Goal: Task Accomplishment & Management: Use online tool/utility

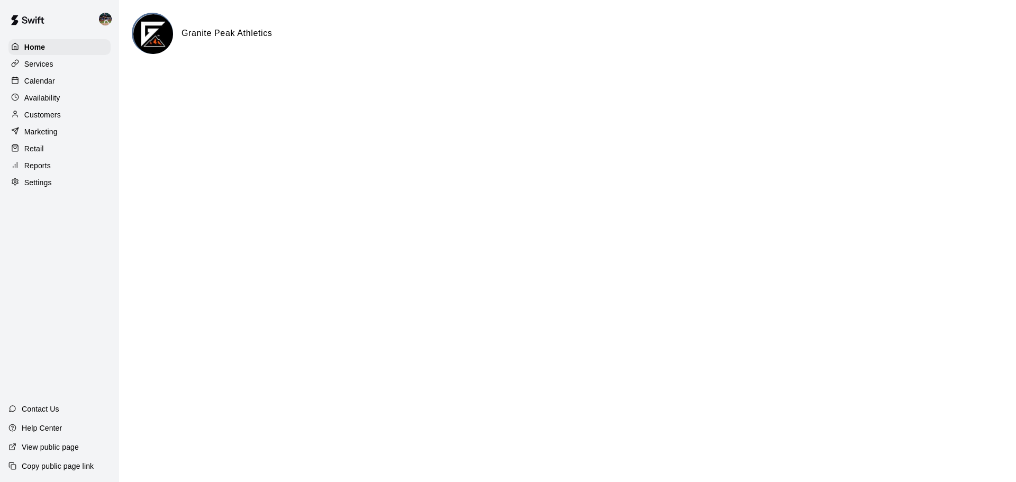
click at [62, 76] on div "Calendar" at bounding box center [59, 81] width 102 height 16
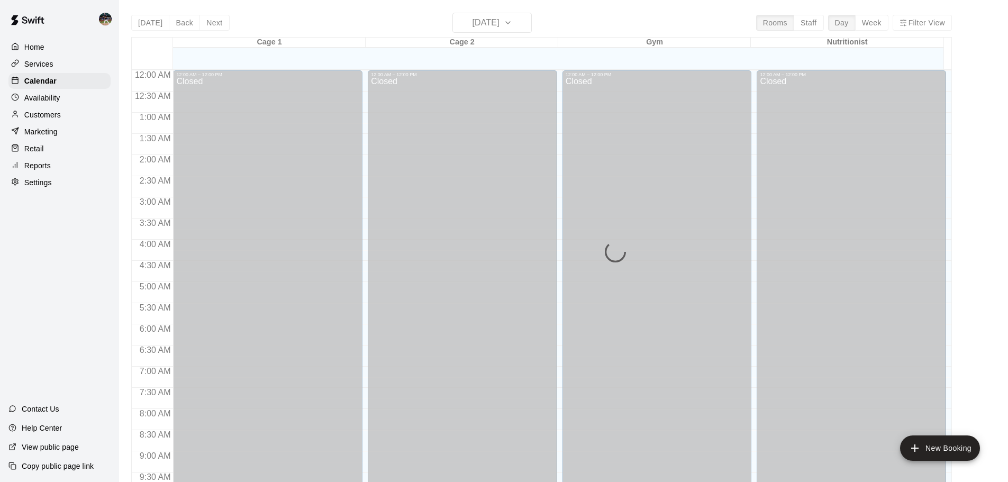
scroll to position [486, 0]
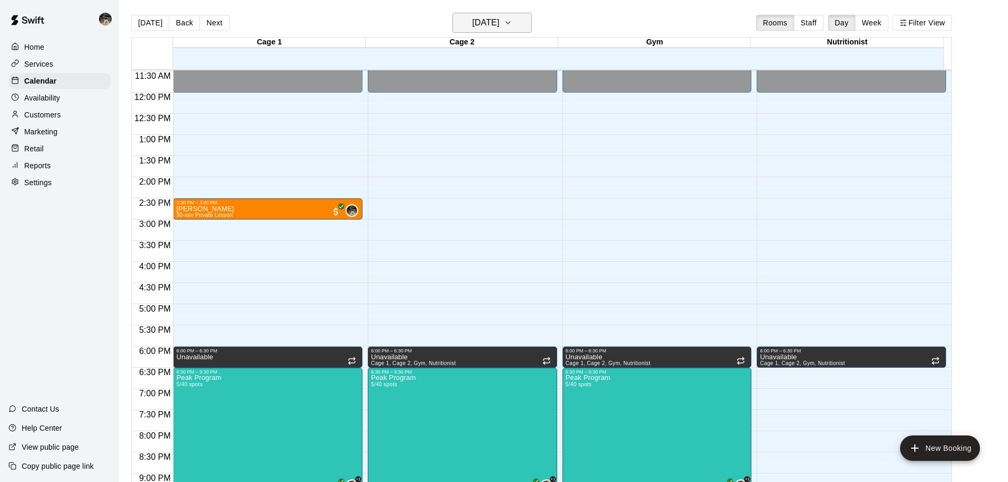
click at [488, 29] on h6 "[DATE]" at bounding box center [486, 22] width 27 height 15
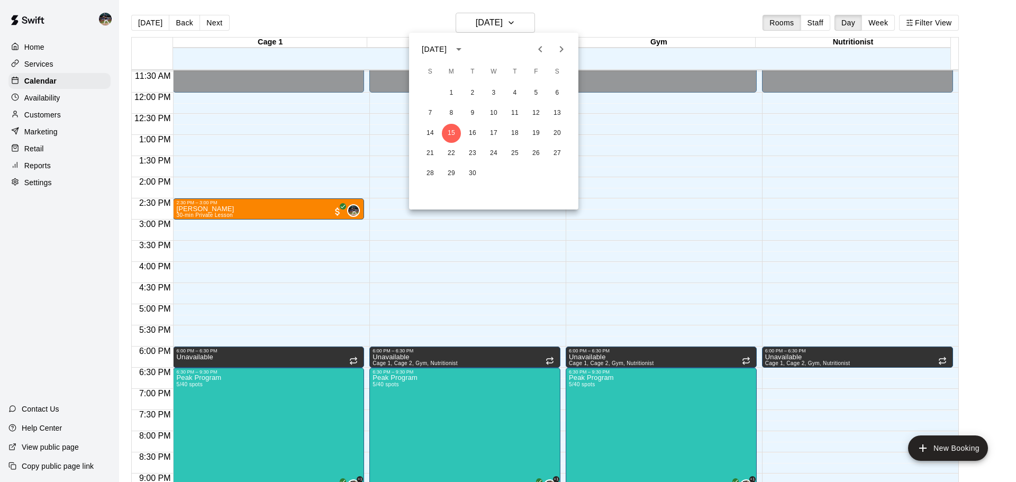
click at [555, 58] on div at bounding box center [551, 49] width 13 height 21
click at [560, 50] on icon "Next month" at bounding box center [561, 49] width 13 height 13
click at [435, 113] on button "7" at bounding box center [430, 113] width 19 height 19
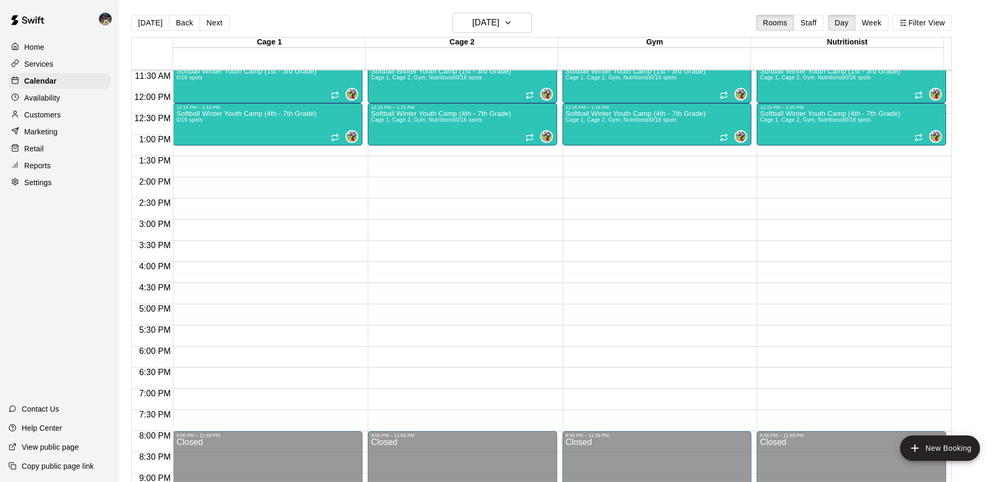
click at [873, 23] on button "Week" at bounding box center [871, 23] width 33 height 16
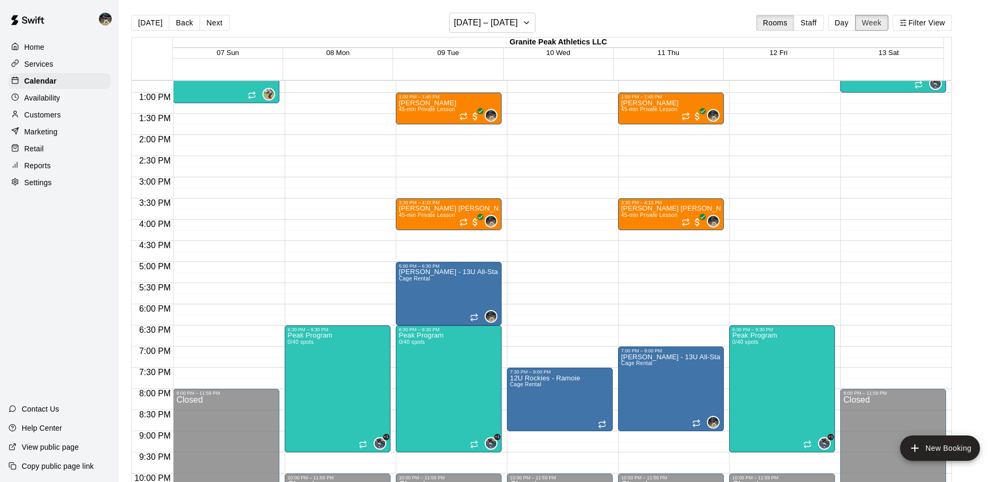
scroll to position [539, 0]
click at [203, 19] on button "Next" at bounding box center [215, 23] width 30 height 16
click at [180, 25] on button "Back" at bounding box center [184, 23] width 31 height 16
click at [214, 26] on button "Next" at bounding box center [215, 23] width 30 height 16
click at [227, 26] on div "[DATE] Back Next [DATE] – [DATE] Rooms Staff Day Week Filter View" at bounding box center [541, 25] width 821 height 24
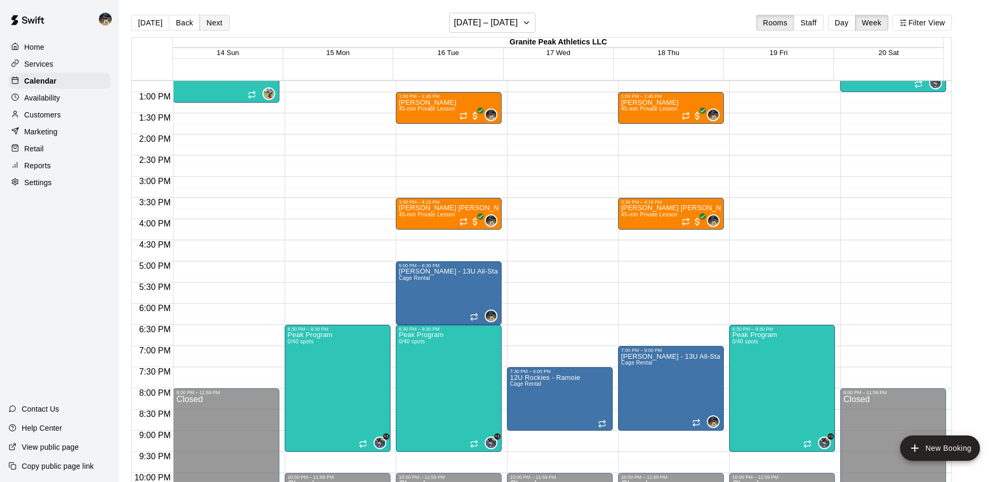
click at [221, 26] on button "Next" at bounding box center [215, 23] width 30 height 16
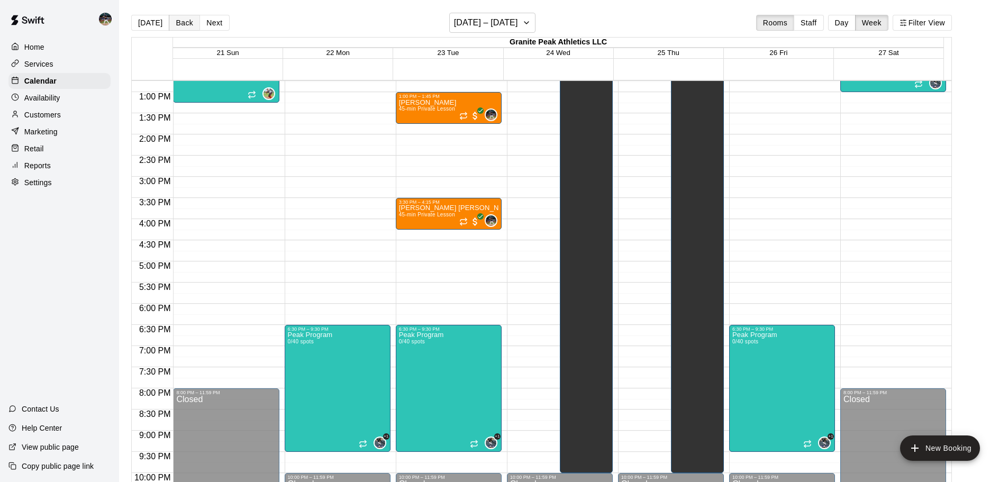
click at [182, 19] on button "Back" at bounding box center [184, 23] width 31 height 16
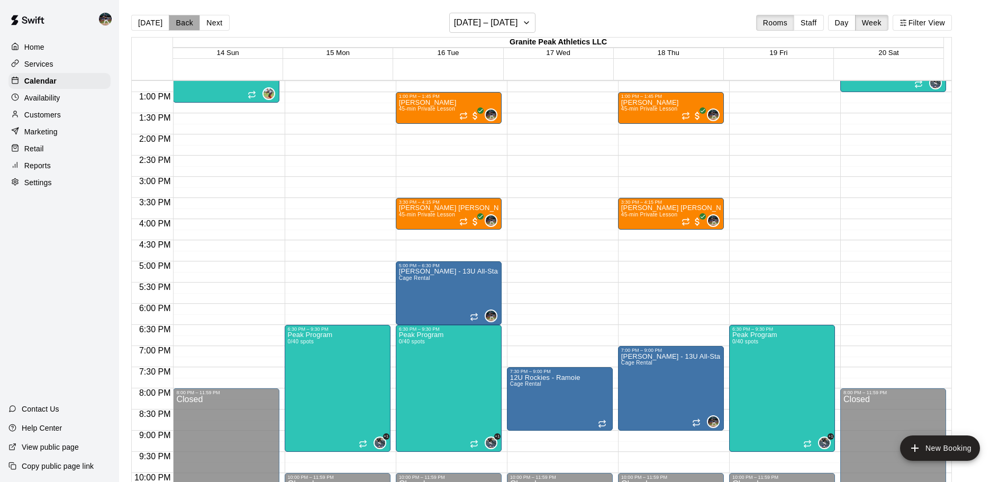
click at [180, 21] on button "Back" at bounding box center [184, 23] width 31 height 16
click at [205, 21] on button "Next" at bounding box center [215, 23] width 30 height 16
click at [210, 22] on button "Next" at bounding box center [215, 23] width 30 height 16
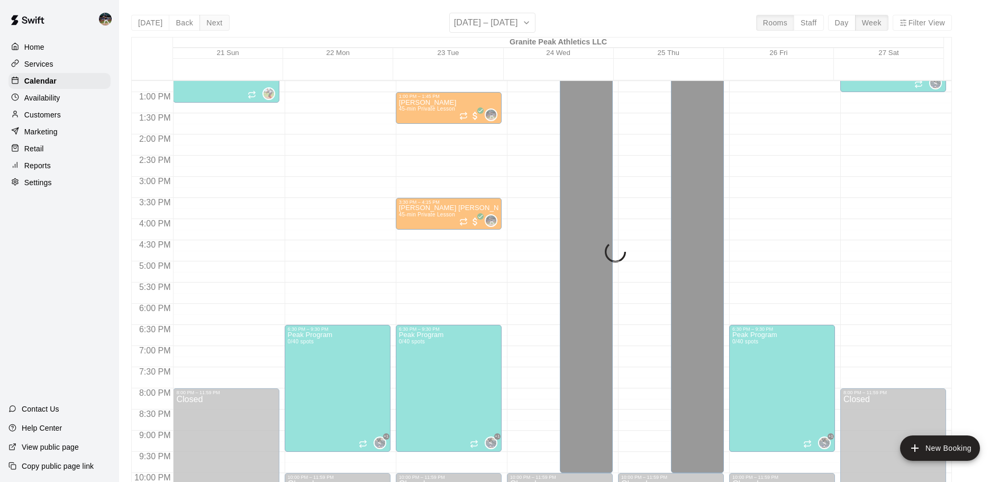
click at [210, 22] on div "[DATE] Back Next [DATE] – [DATE] Rooms Staff Day Week Filter View Granite Peak …" at bounding box center [541, 254] width 821 height 482
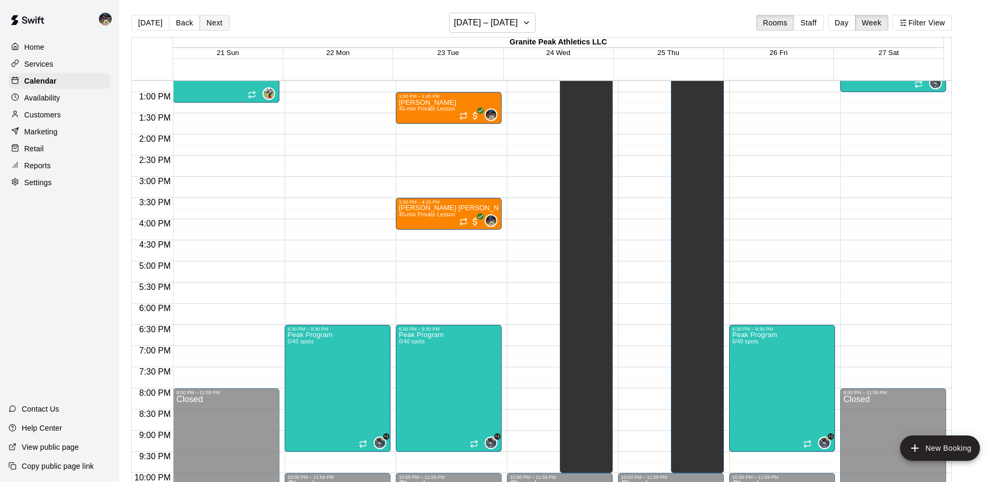
click at [210, 22] on button "Next" at bounding box center [215, 23] width 30 height 16
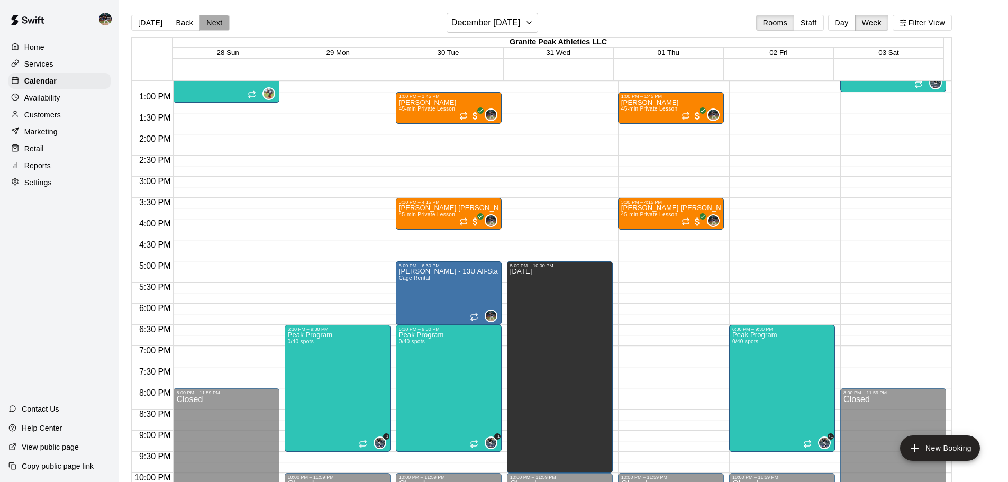
click at [210, 22] on button "Next" at bounding box center [215, 23] width 30 height 16
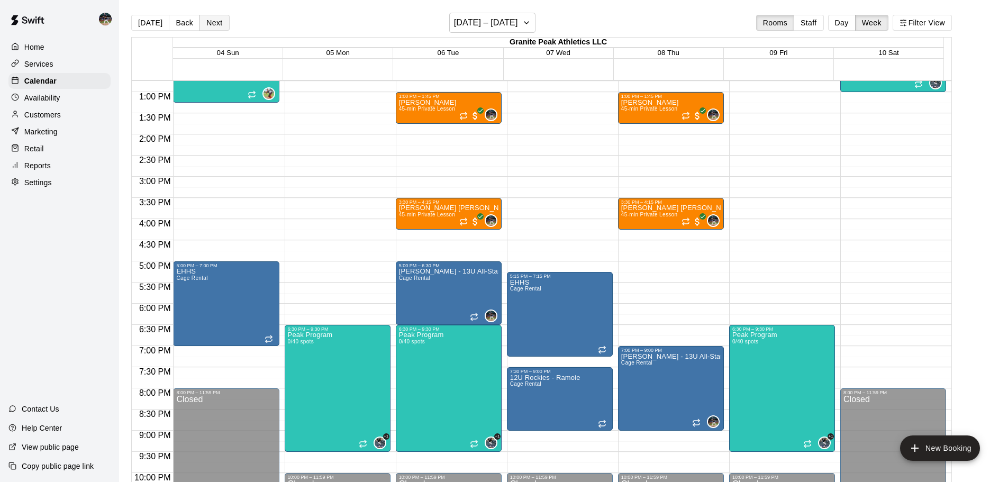
click at [210, 22] on button "Next" at bounding box center [215, 23] width 30 height 16
click at [159, 22] on button "[DATE]" at bounding box center [150, 23] width 38 height 16
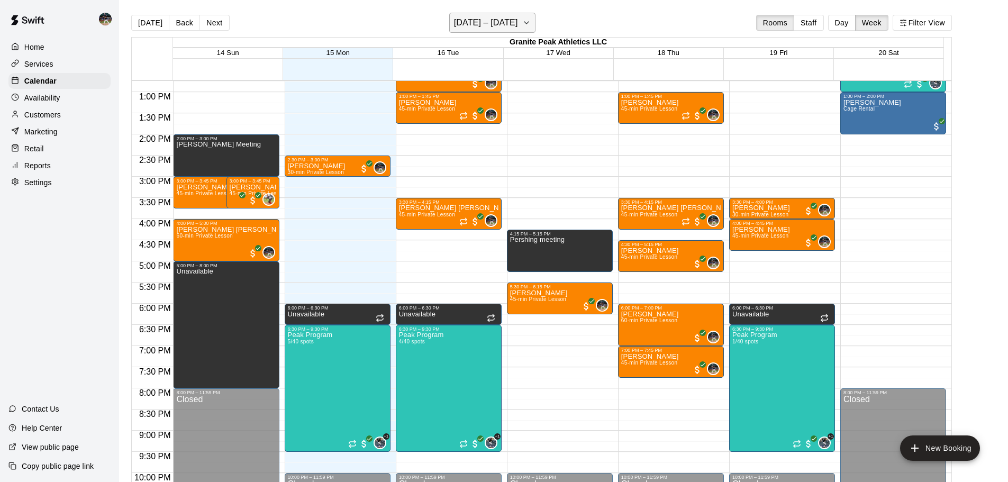
click at [518, 16] on h6 "[DATE] – [DATE]" at bounding box center [486, 22] width 64 height 15
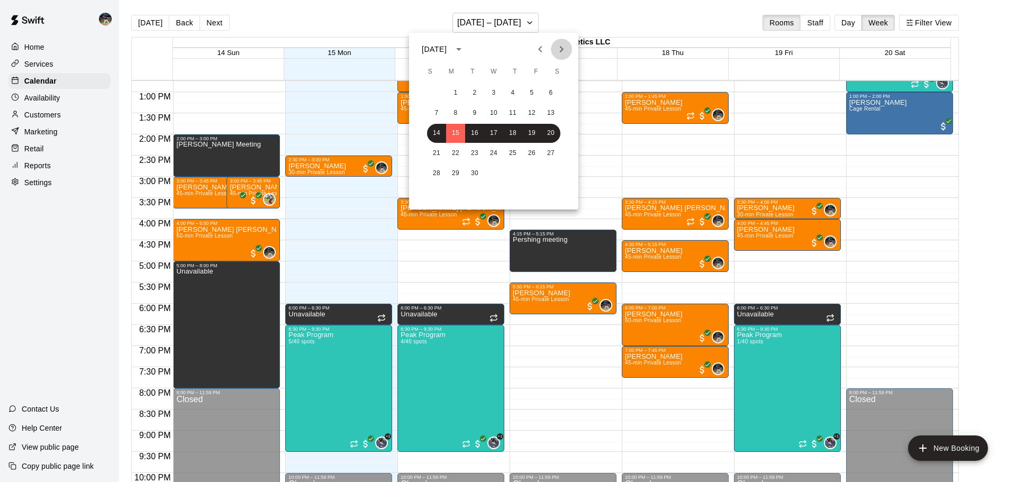
click at [565, 50] on icon "Next month" at bounding box center [561, 49] width 13 height 13
click at [436, 114] on button "7" at bounding box center [436, 113] width 19 height 19
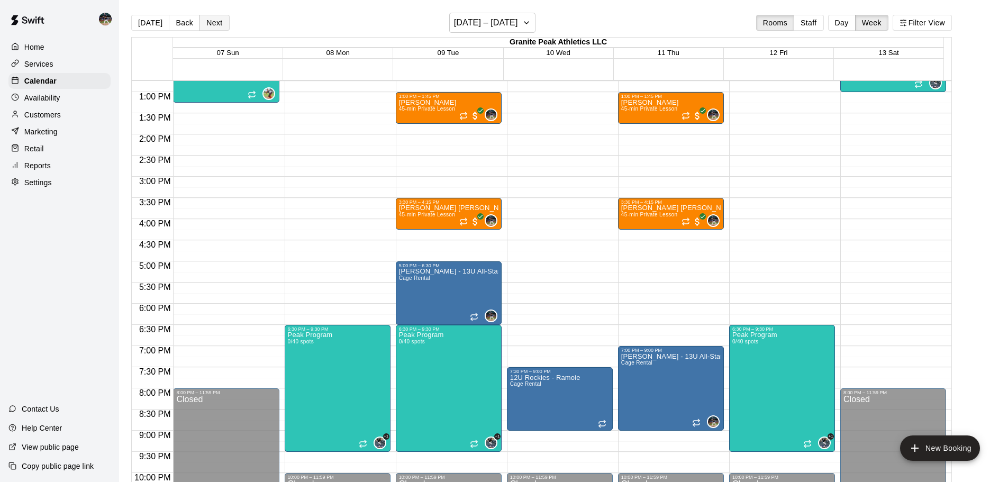
click at [216, 25] on button "Next" at bounding box center [215, 23] width 30 height 16
click at [214, 25] on button "Next" at bounding box center [215, 23] width 30 height 16
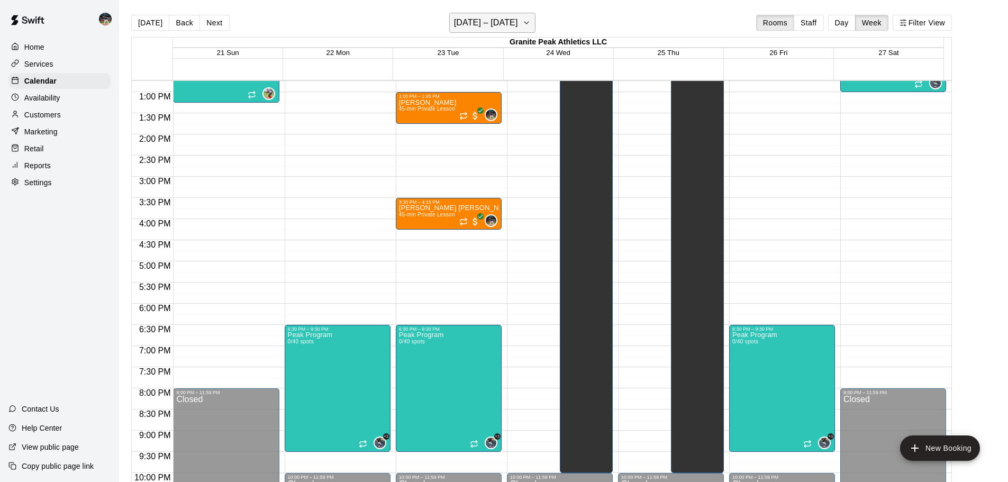
click at [516, 22] on h6 "[DATE] – [DATE]" at bounding box center [486, 22] width 64 height 15
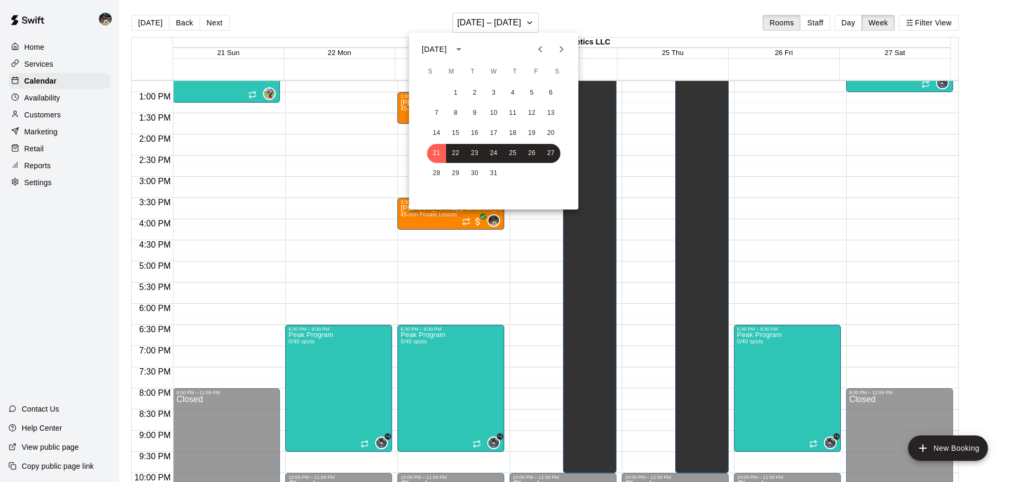
click at [380, 29] on div at bounding box center [508, 241] width 1016 height 482
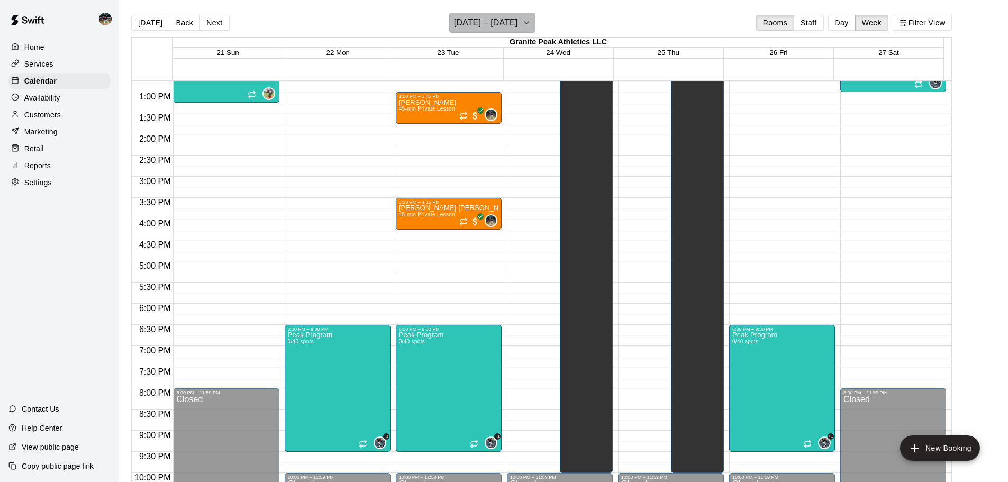
click at [510, 25] on h6 "[DATE] – [DATE]" at bounding box center [486, 22] width 64 height 15
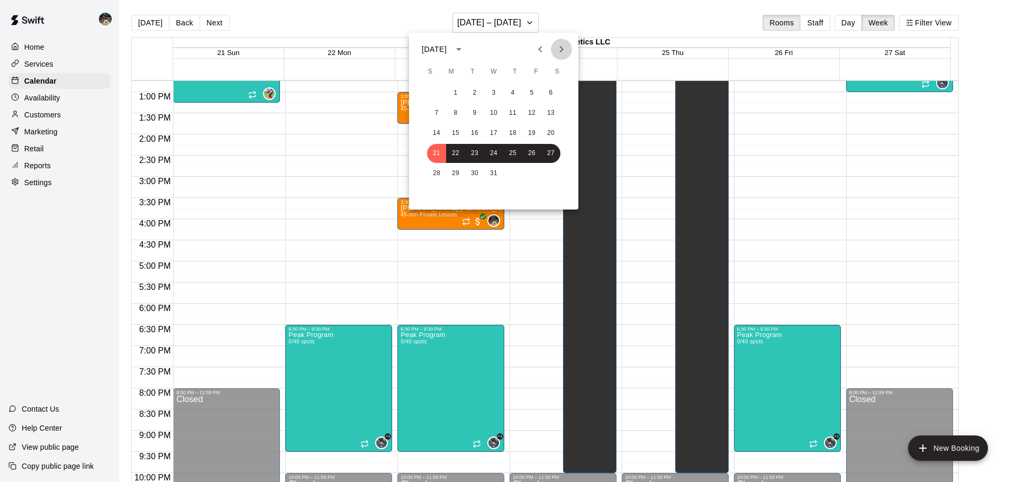
click at [564, 50] on icon "Next month" at bounding box center [561, 49] width 13 height 13
click at [543, 52] on icon "Previous month" at bounding box center [540, 49] width 13 height 13
click at [533, 27] on div at bounding box center [508, 241] width 1016 height 482
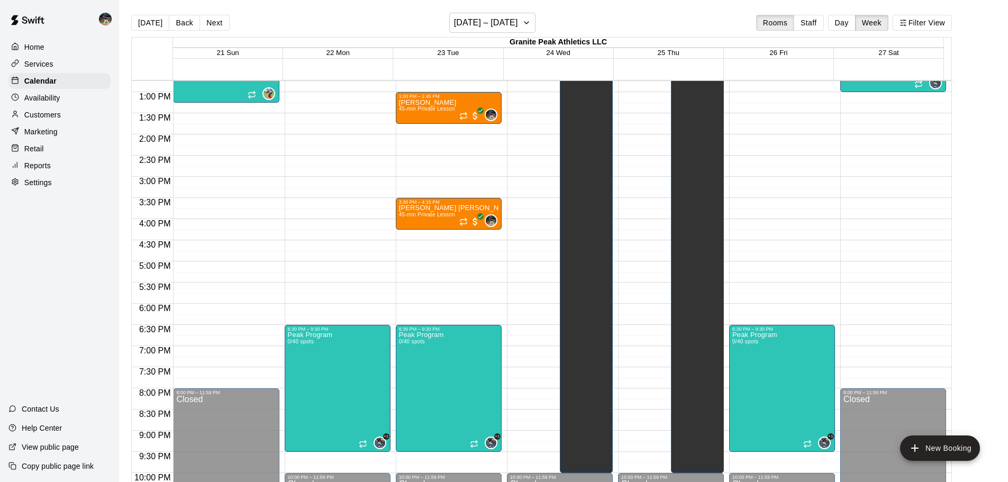
click at [146, 27] on button "[DATE]" at bounding box center [150, 23] width 38 height 16
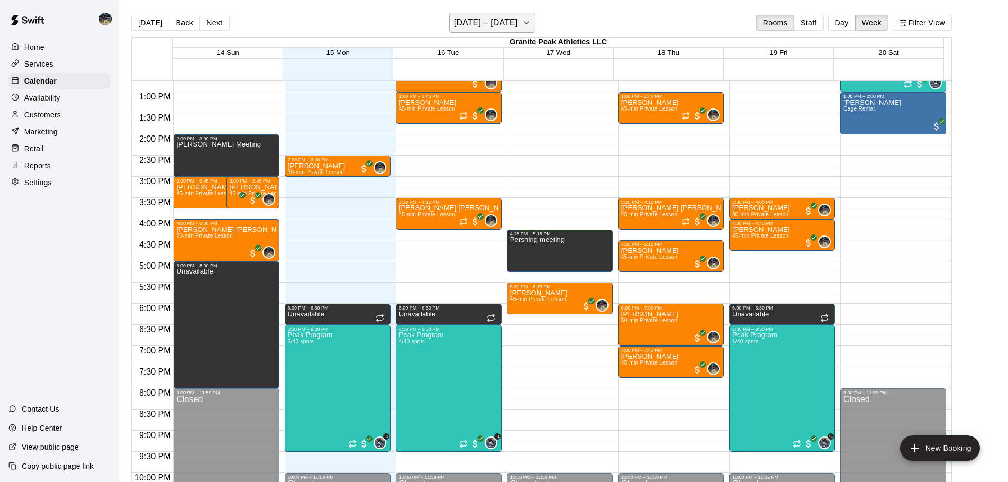
click at [514, 24] on h6 "[DATE] – [DATE]" at bounding box center [486, 22] width 64 height 15
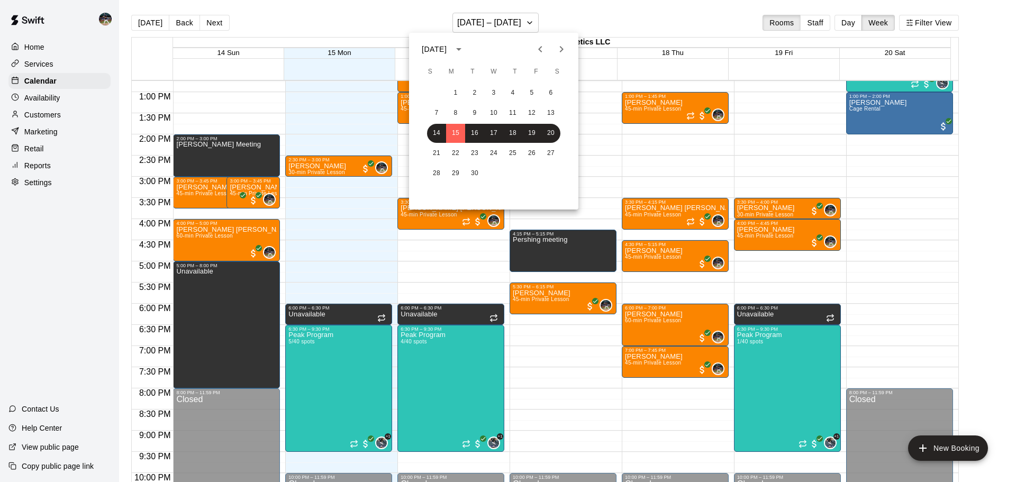
click at [558, 51] on icon "Next month" at bounding box center [561, 49] width 13 height 13
click at [557, 50] on icon "Next month" at bounding box center [561, 49] width 13 height 13
click at [555, 51] on icon "Next month" at bounding box center [561, 49] width 13 height 13
click at [440, 110] on button "7" at bounding box center [436, 113] width 19 height 19
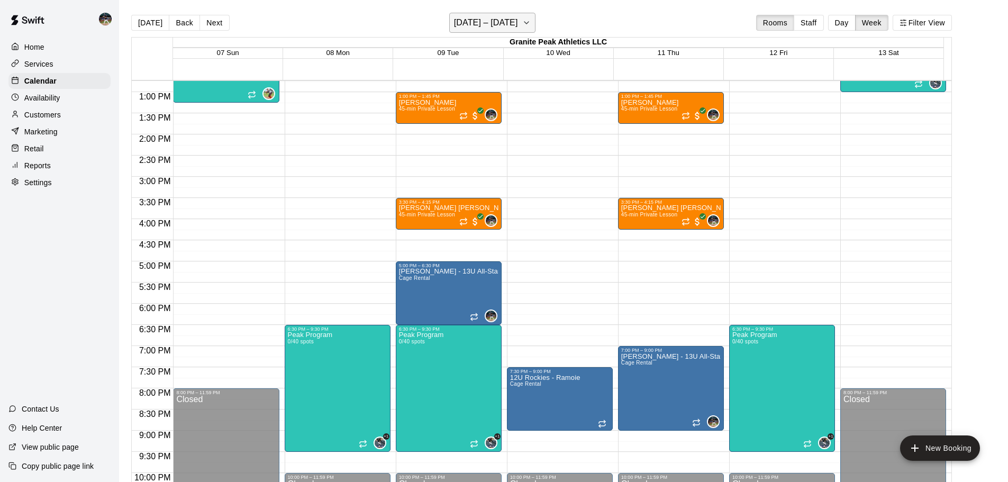
click at [531, 24] on icon "button" at bounding box center [526, 22] width 8 height 13
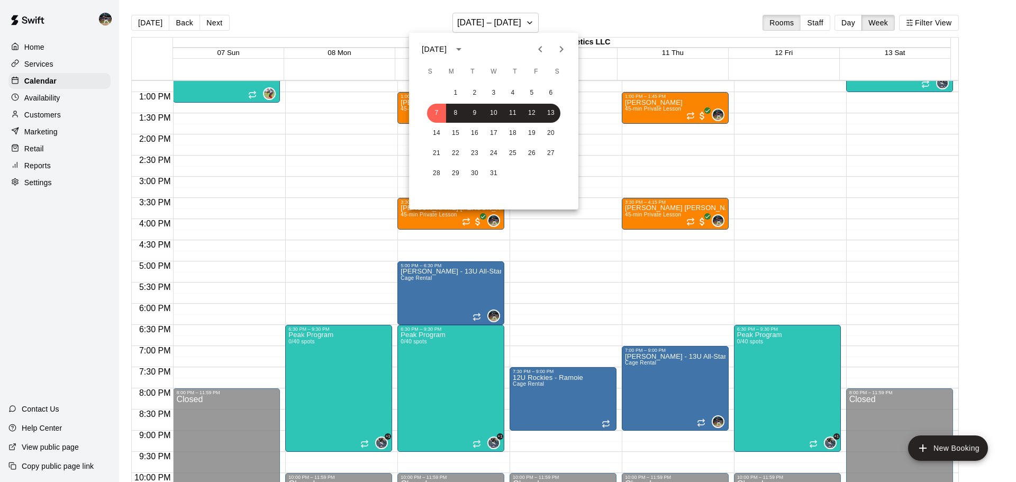
click at [533, 24] on div at bounding box center [508, 241] width 1016 height 482
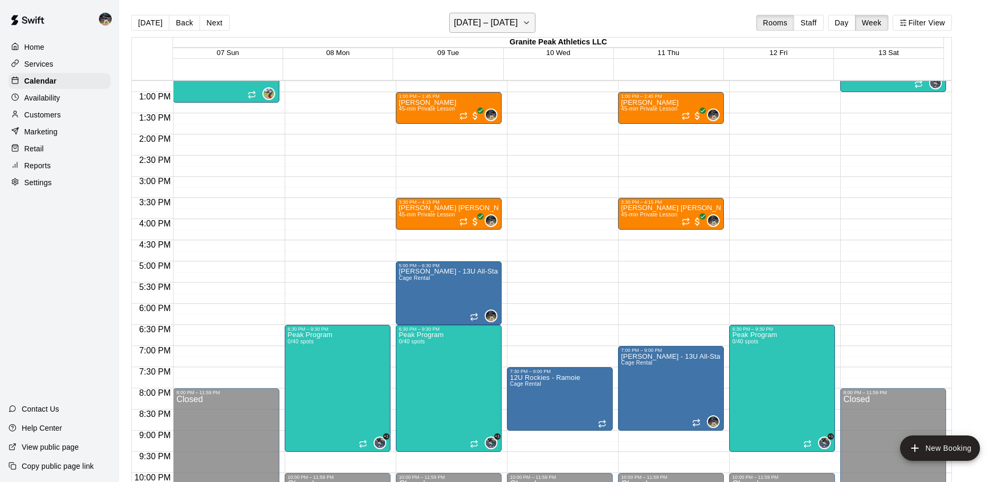
click at [492, 19] on h6 "[DATE] – [DATE]" at bounding box center [486, 22] width 64 height 15
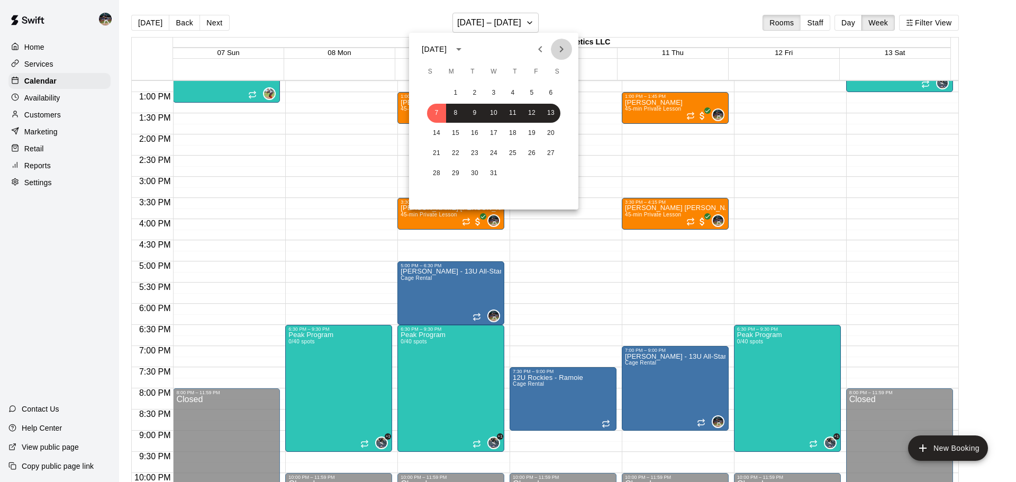
click at [566, 47] on icon "Next month" at bounding box center [561, 49] width 13 height 13
click at [517, 23] on div at bounding box center [508, 241] width 1016 height 482
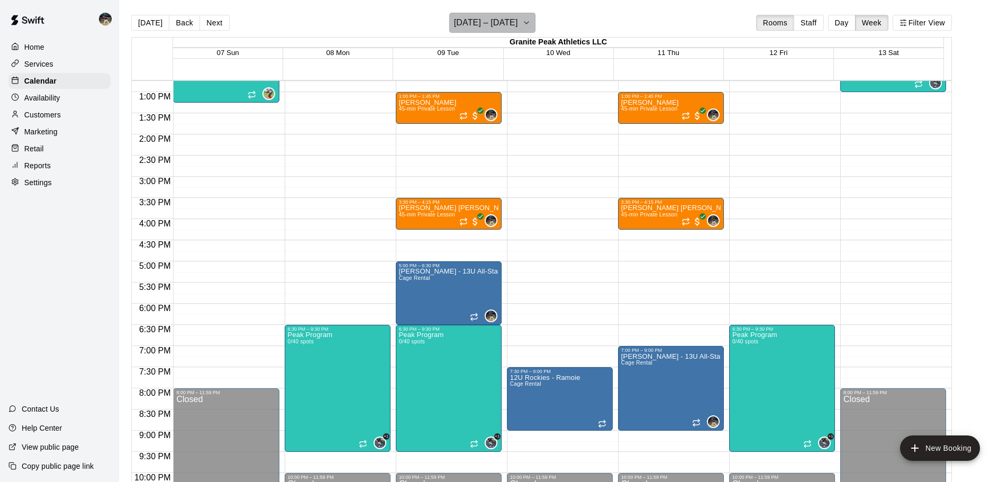
click at [528, 26] on icon "button" at bounding box center [526, 22] width 8 height 13
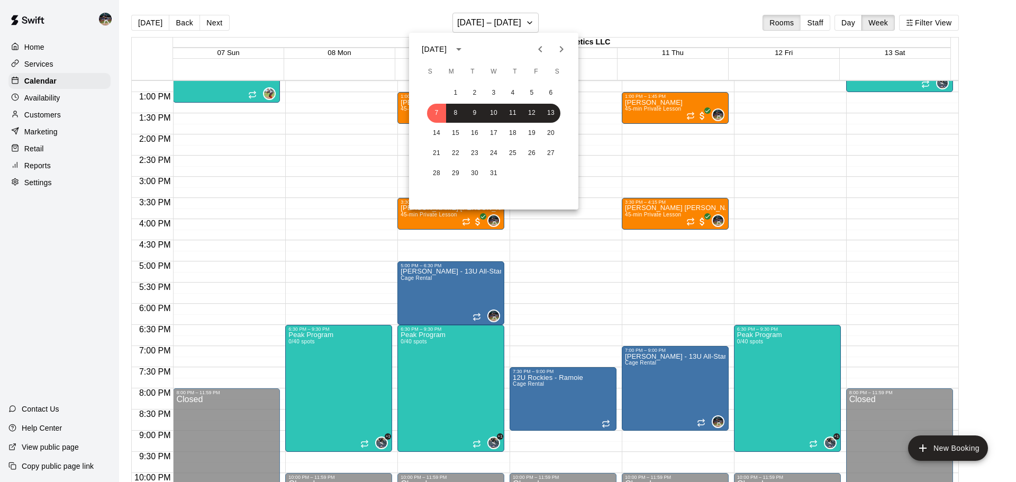
click at [539, 53] on icon "Previous month" at bounding box center [540, 49] width 13 height 13
click at [566, 51] on icon "Next month" at bounding box center [561, 49] width 13 height 13
click at [560, 53] on icon "Next month" at bounding box center [561, 49] width 13 height 13
click at [543, 49] on icon "Previous month" at bounding box center [540, 49] width 13 height 13
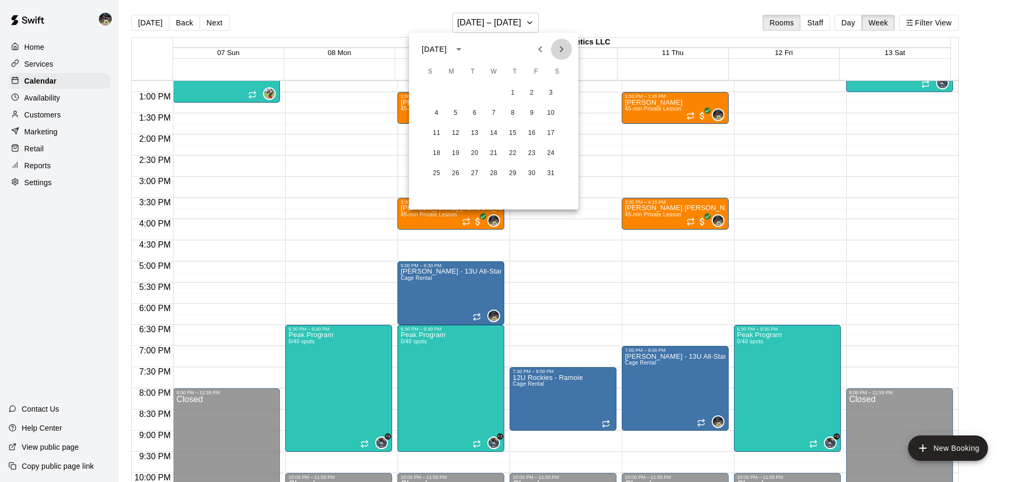
click at [566, 50] on icon "Next month" at bounding box center [561, 49] width 13 height 13
click at [559, 52] on icon "Next month" at bounding box center [561, 49] width 13 height 13
click at [542, 51] on icon "Previous month" at bounding box center [540, 49] width 13 height 13
click at [565, 44] on icon "Next month" at bounding box center [561, 49] width 13 height 13
click at [535, 50] on icon "Previous month" at bounding box center [540, 49] width 13 height 13
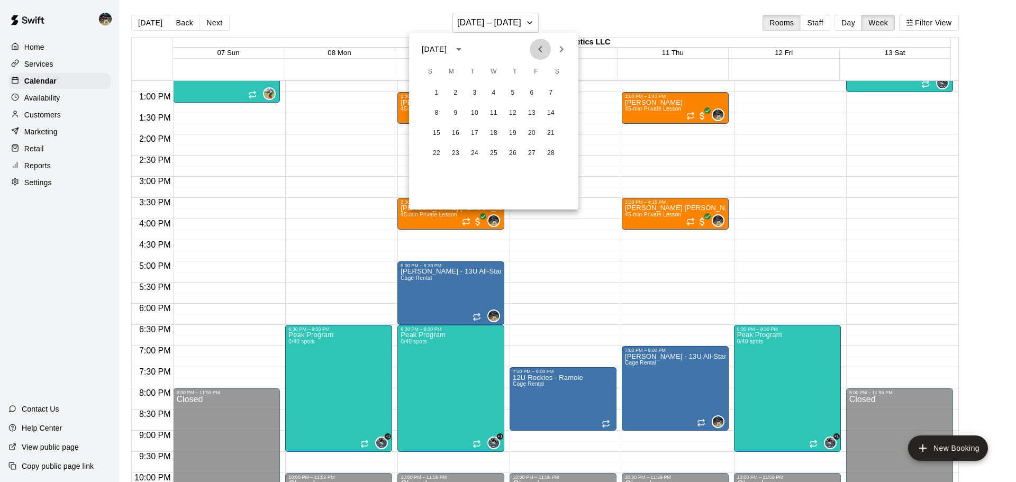
click at [535, 50] on icon "Previous month" at bounding box center [540, 49] width 13 height 13
click at [533, 53] on button "Previous month" at bounding box center [540, 49] width 21 height 21
click at [573, 50] on div "[DATE]" at bounding box center [493, 49] width 169 height 16
click at [567, 51] on icon "Next month" at bounding box center [561, 49] width 13 height 13
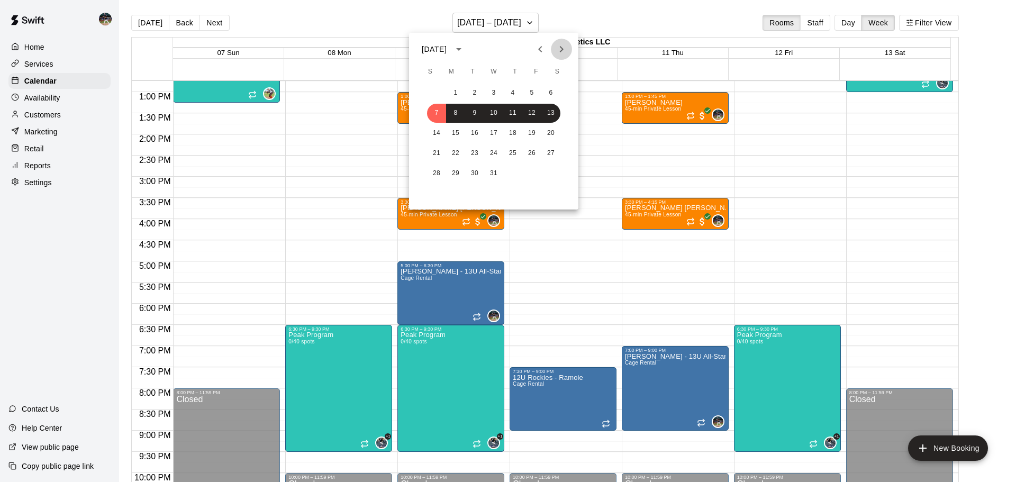
click at [569, 50] on button "Next month" at bounding box center [561, 49] width 21 height 21
click at [570, 50] on button "Next month" at bounding box center [561, 49] width 21 height 21
click at [541, 51] on icon "Previous month" at bounding box center [540, 49] width 4 height 6
click at [540, 51] on icon "Previous month" at bounding box center [540, 49] width 4 height 6
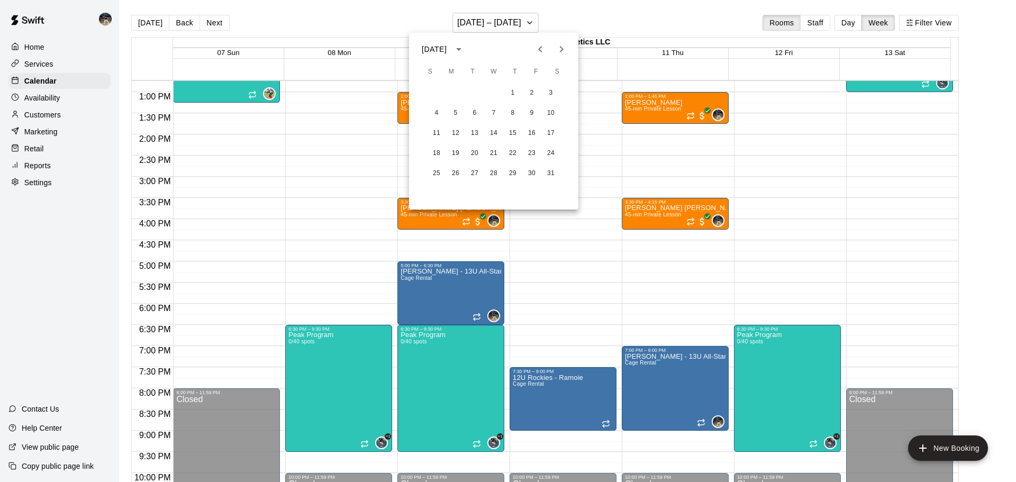
click at [540, 51] on icon "Previous month" at bounding box center [540, 49] width 4 height 6
click at [563, 50] on icon "Next month" at bounding box center [561, 49] width 13 height 13
click at [562, 52] on icon "Next month" at bounding box center [561, 49] width 13 height 13
click at [560, 53] on icon "Next month" at bounding box center [561, 49] width 13 height 13
click at [222, 28] on div at bounding box center [508, 241] width 1016 height 482
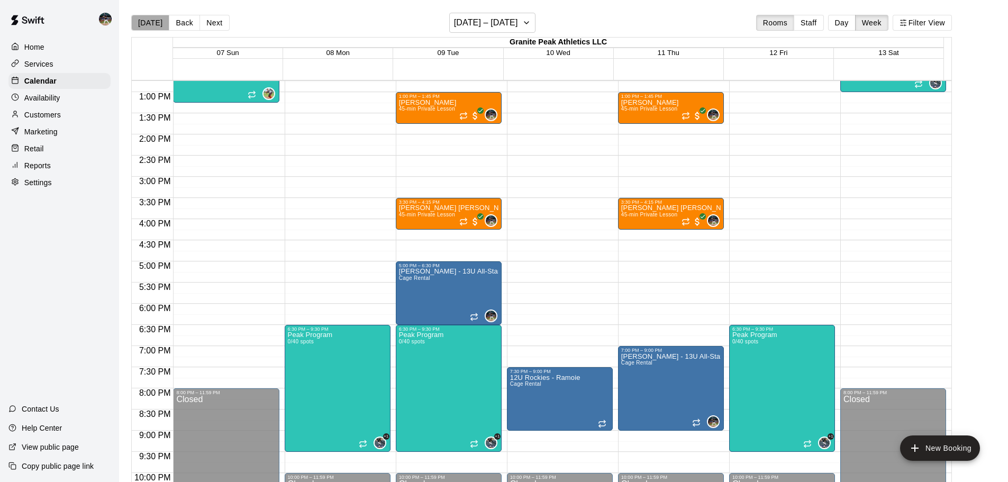
click at [154, 25] on button "[DATE]" at bounding box center [150, 23] width 38 height 16
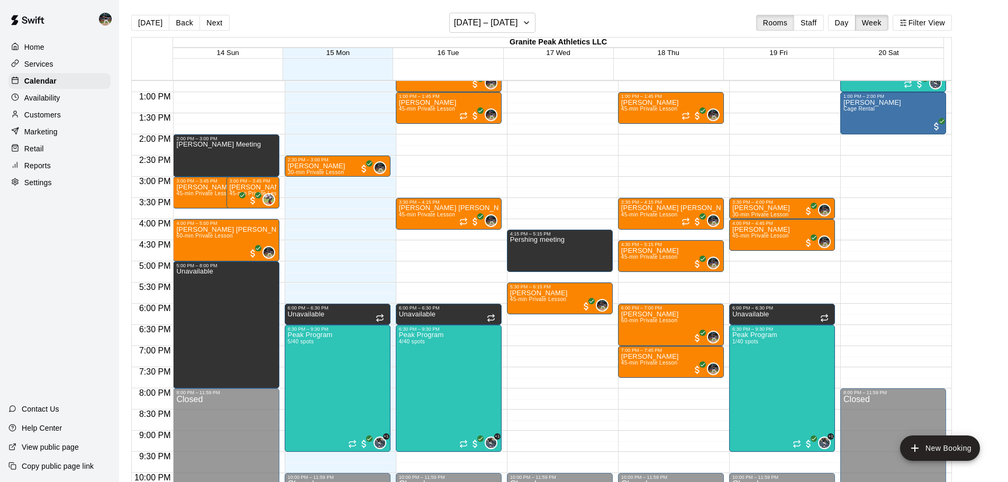
click at [696, 27] on div "[DATE] Back Next [DATE] – [DATE] Rooms Staff Day Week Filter View" at bounding box center [541, 25] width 821 height 24
click at [853, 24] on button "Day" at bounding box center [842, 23] width 28 height 16
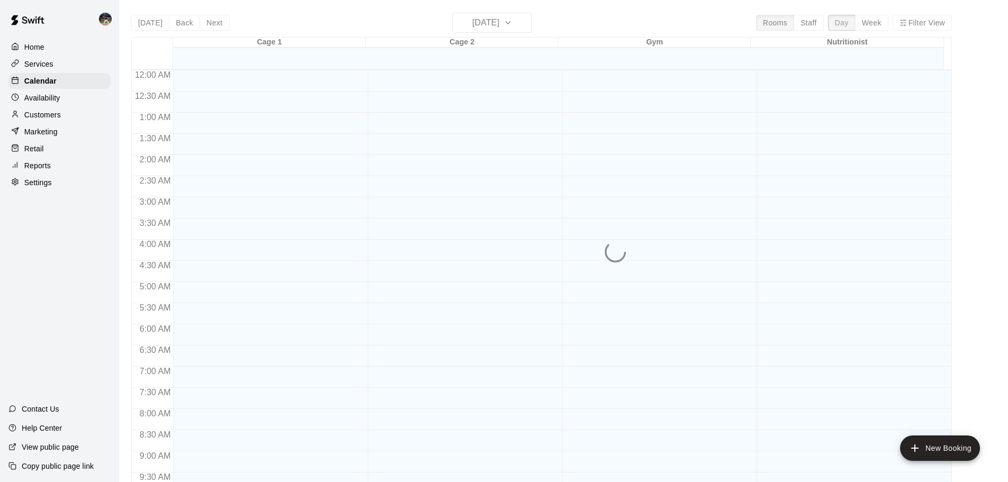
scroll to position [498, 0]
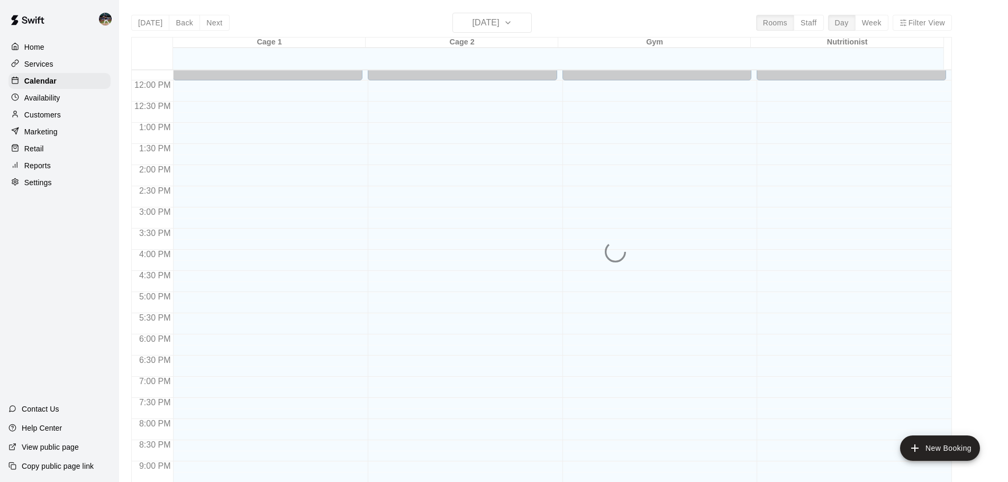
click at [215, 24] on div "[DATE] Back [DATE][DATE] Rooms Staff Day Week Filter View Cage 1 15 Mon Cage 2 …" at bounding box center [541, 254] width 821 height 482
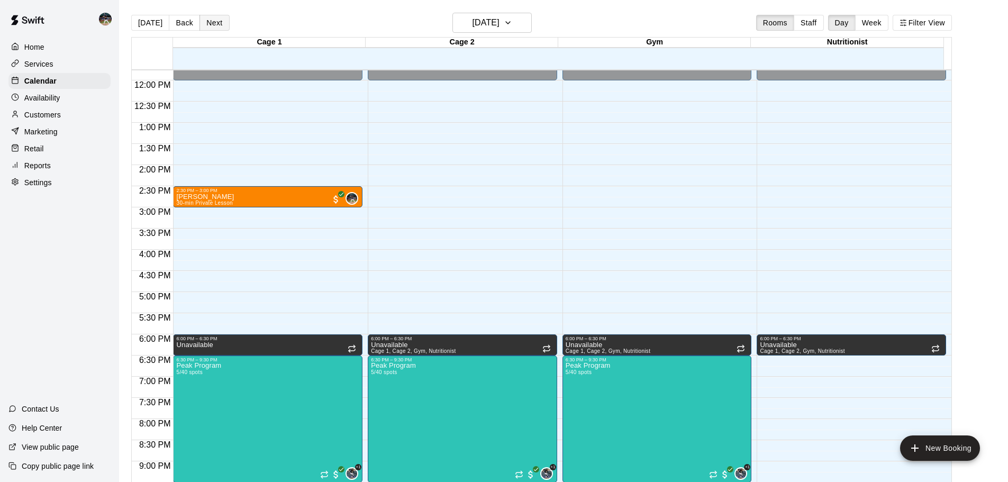
click at [211, 25] on button "Next" at bounding box center [215, 23] width 30 height 16
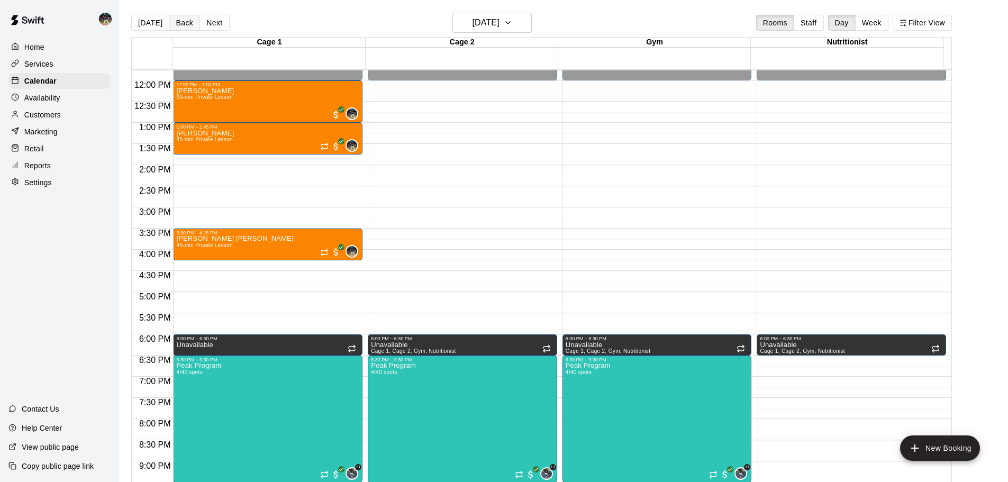
click at [183, 21] on button "Back" at bounding box center [184, 23] width 31 height 16
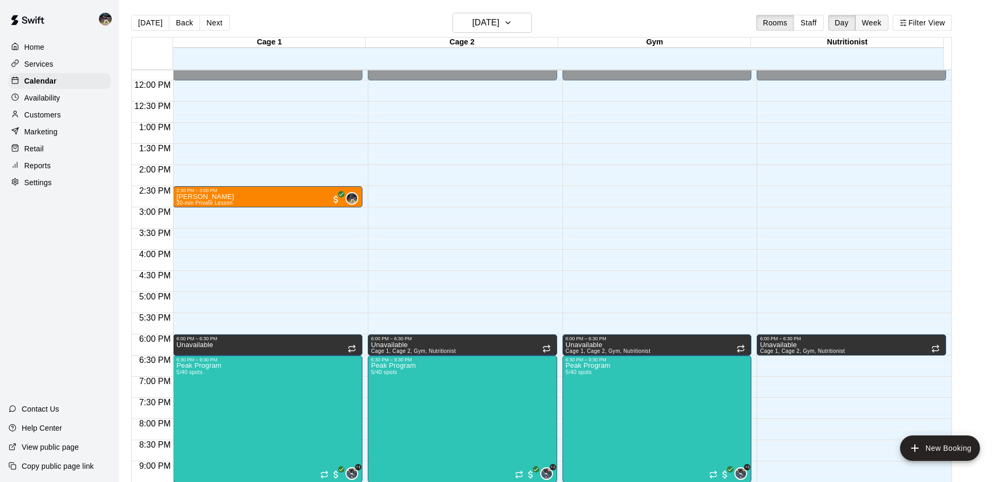
click at [867, 23] on button "Week" at bounding box center [871, 23] width 33 height 16
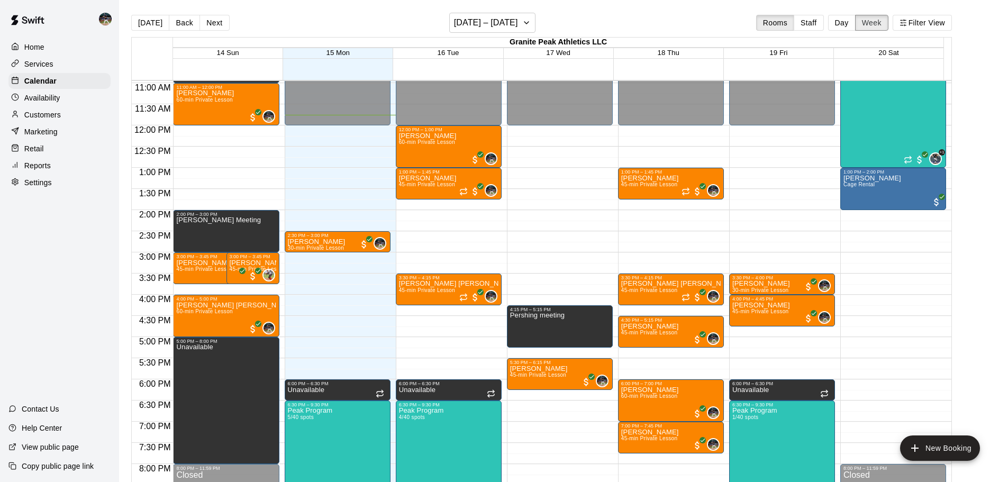
scroll to position [445, 0]
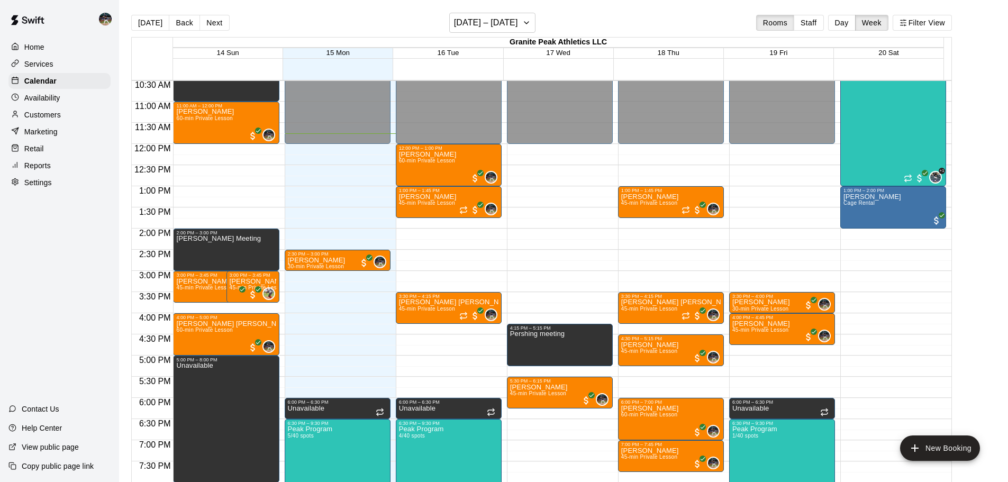
click at [68, 174] on div "Reports" at bounding box center [59, 166] width 102 height 16
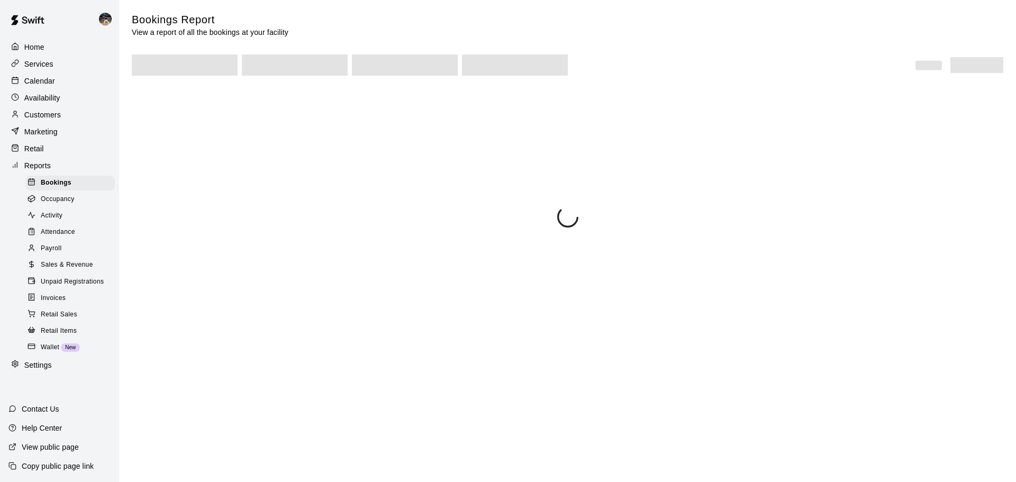
click at [78, 270] on span "Sales & Revenue" at bounding box center [67, 265] width 52 height 11
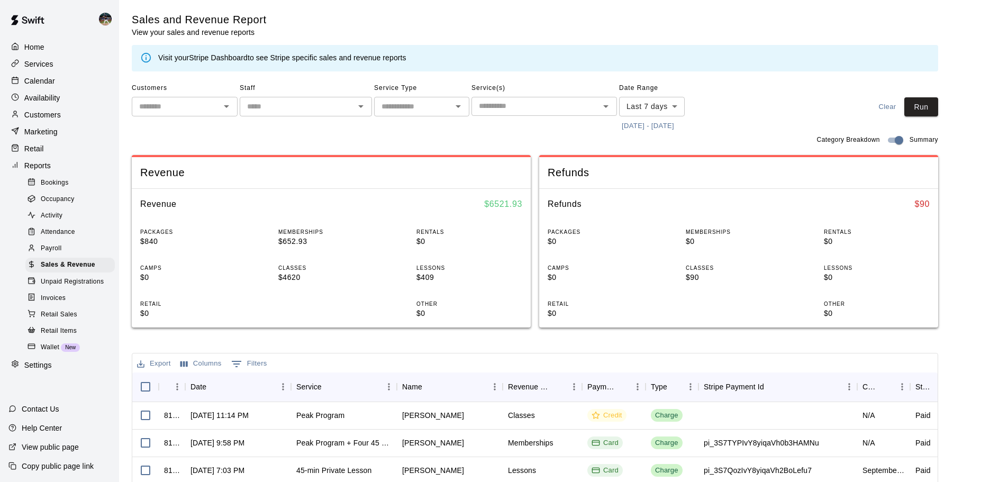
click at [666, 129] on button "[DATE] - [DATE]" at bounding box center [648, 126] width 58 height 16
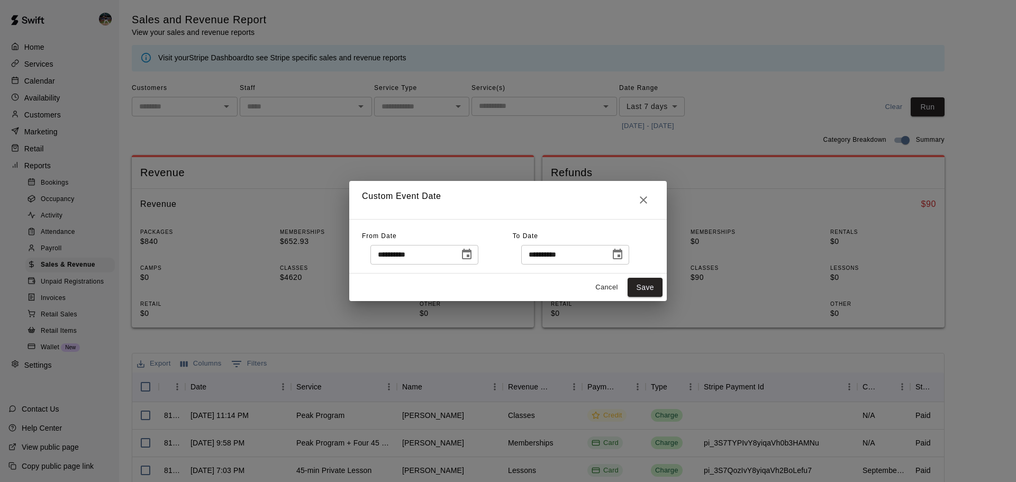
click at [473, 256] on icon "Choose date, selected date is Sep 8, 2025" at bounding box center [466, 254] width 13 height 13
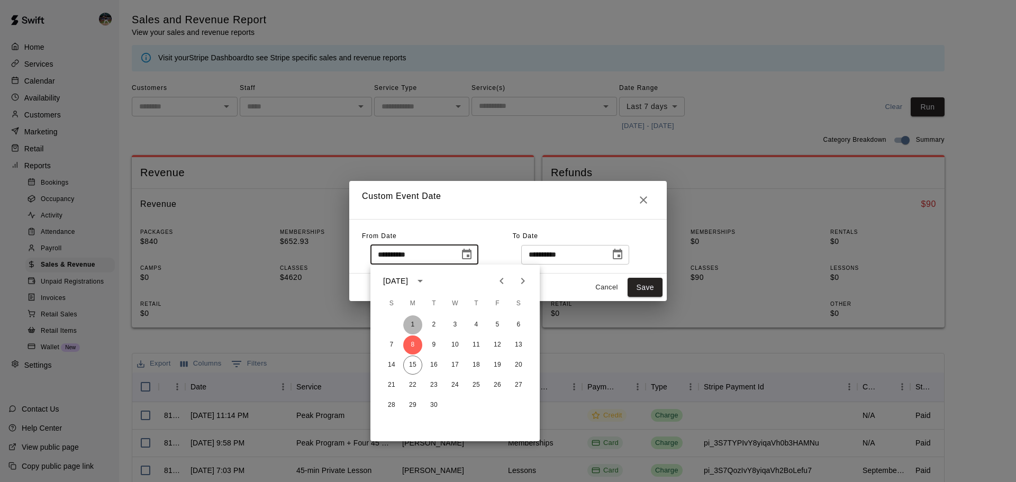
click at [415, 323] on button "1" at bounding box center [412, 324] width 19 height 19
type input "**********"
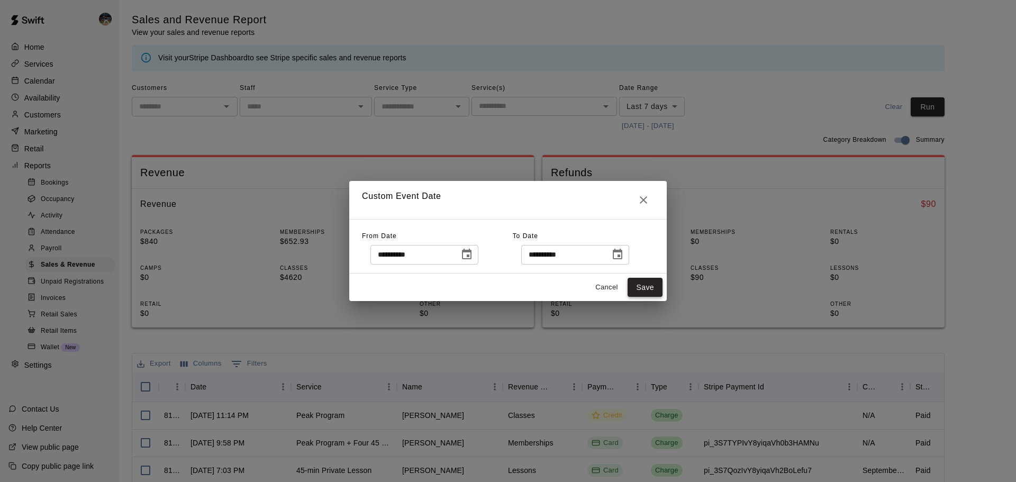
click at [646, 291] on button "Save" at bounding box center [645, 288] width 35 height 20
type input "******"
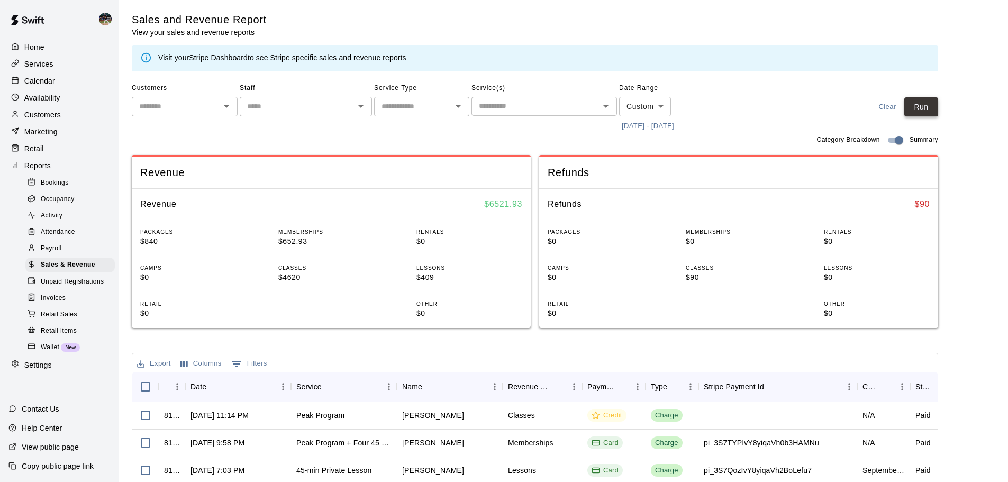
click at [938, 104] on button "Run" at bounding box center [921, 107] width 34 height 20
click at [64, 87] on div "Calendar" at bounding box center [59, 81] width 102 height 16
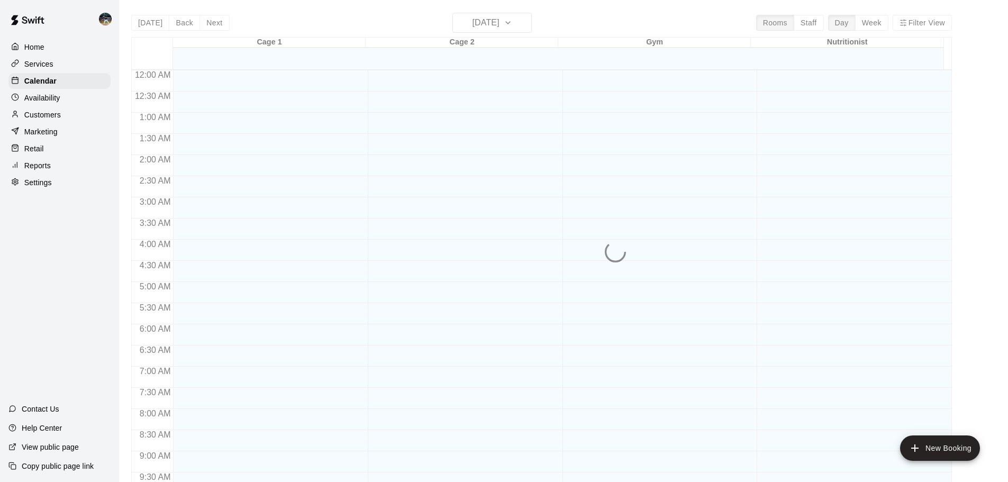
scroll to position [513, 0]
